Goal: Find contact information: Find contact information

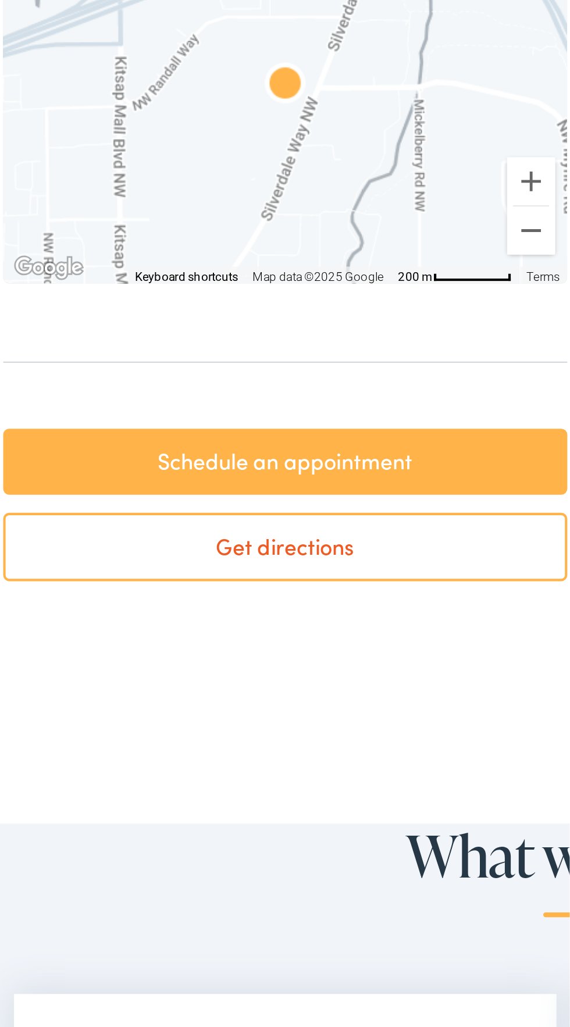
click at [199, 679] on link "Schedule an appointment" at bounding box center [148, 675] width 273 height 33
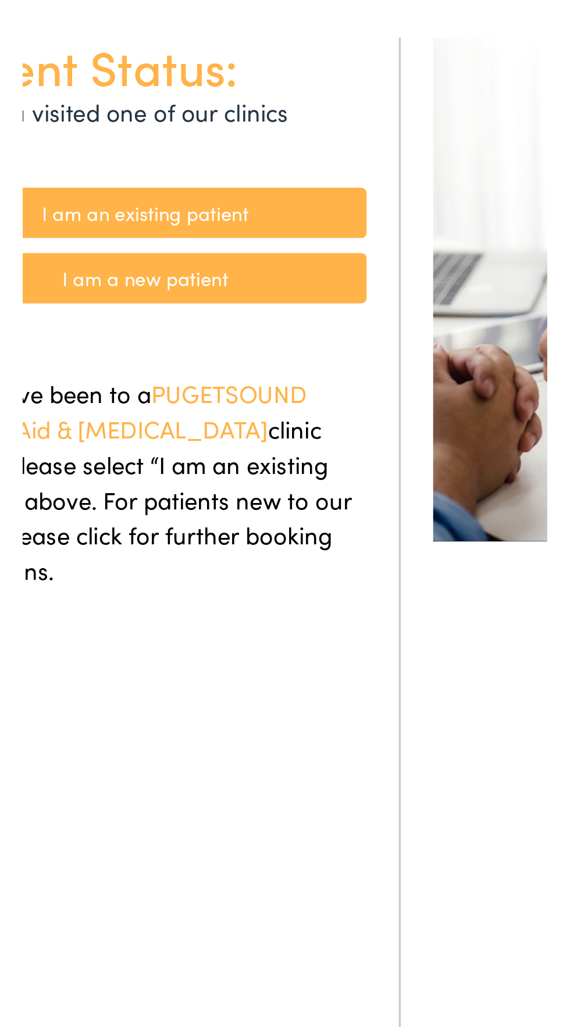
click at [188, 228] on link "I am an existing patient" at bounding box center [137, 226] width 240 height 27
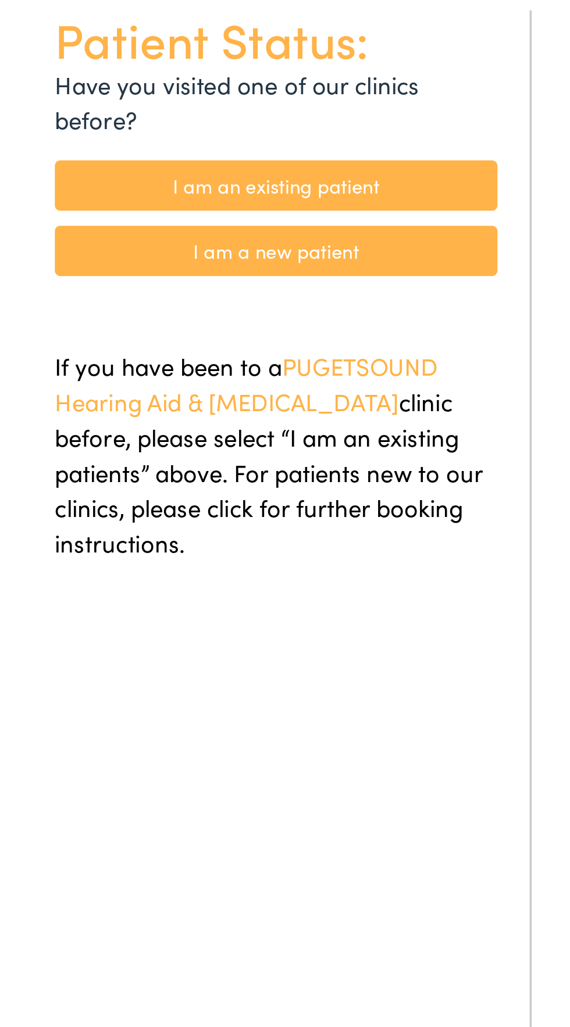
scroll to position [1, 0]
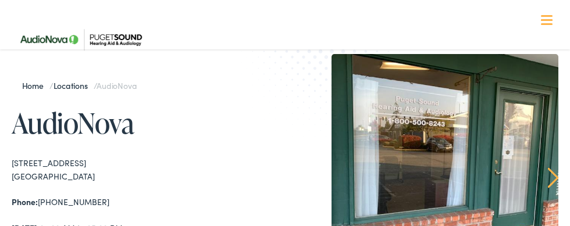
scroll to position [27, 0]
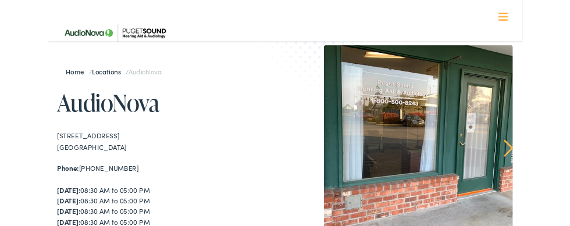
click at [87, 174] on div "10513 Silverdale Way NW #109 Silverdale , WA 98383" at bounding box center [148, 169] width 273 height 26
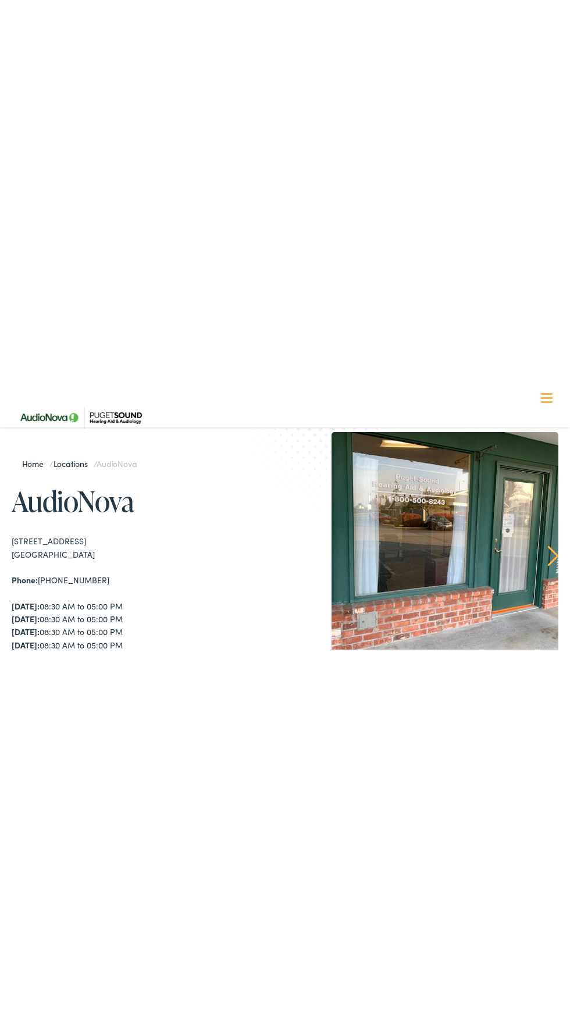
scroll to position [28, 0]
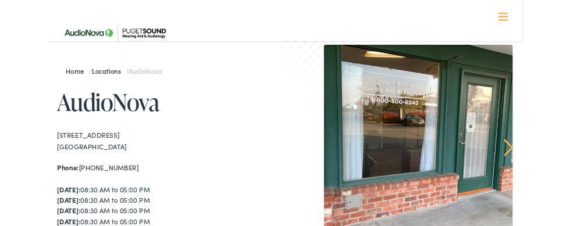
copy div "10513 Silverdale Way NW #109 Silverdale , WA 98383"
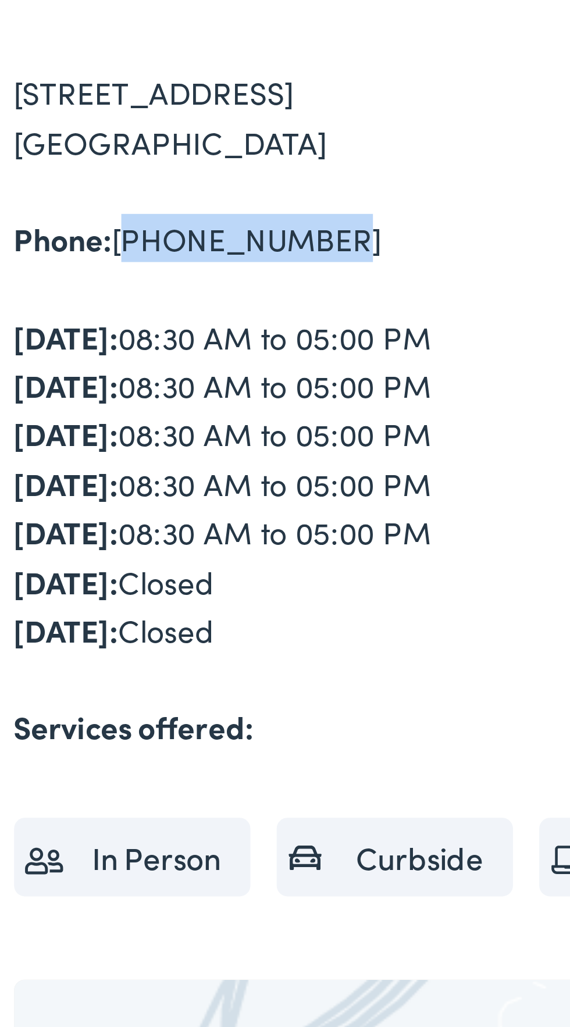
copy div "360-692-7056"
